Goal: Navigation & Orientation: Find specific page/section

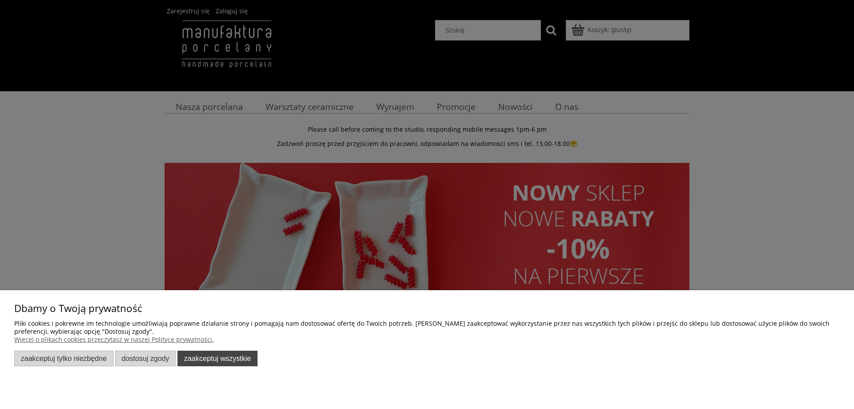
click at [217, 360] on button "Zaakceptuj wszystkie" at bounding box center [217, 358] width 80 height 16
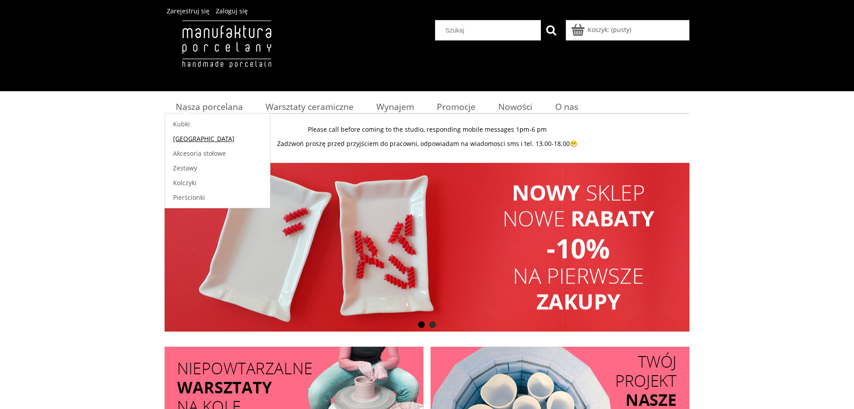
click at [192, 137] on span "[GEOGRAPHIC_DATA]" at bounding box center [203, 138] width 61 height 8
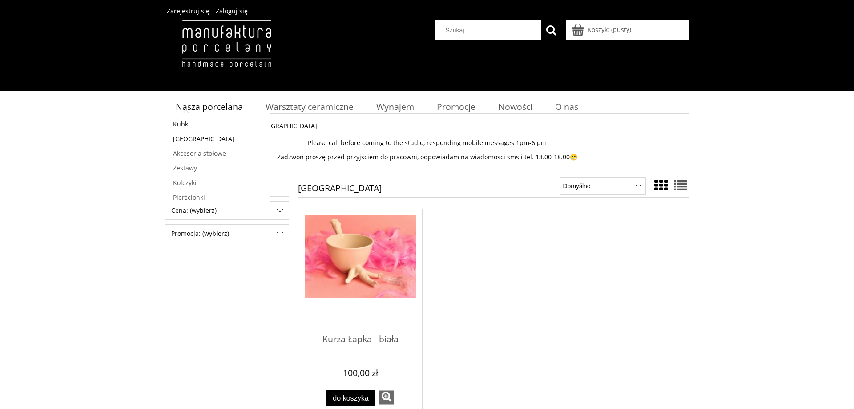
click at [187, 126] on span "Kubki" at bounding box center [181, 124] width 17 height 8
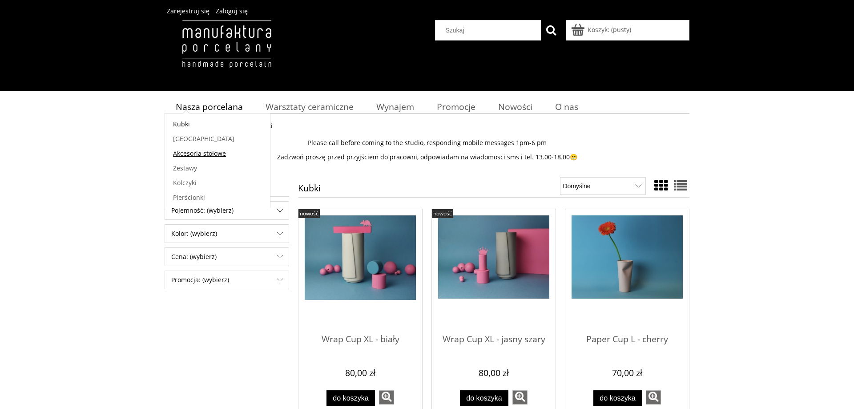
click at [196, 152] on span "Akcesoria stołowe" at bounding box center [199, 153] width 53 height 8
